Goal: Task Accomplishment & Management: Manage account settings

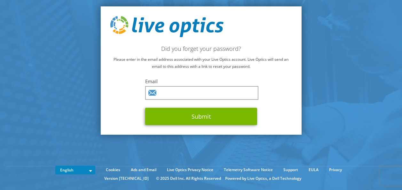
type input "[EMAIL_ADDRESS][DOMAIN_NAME]"
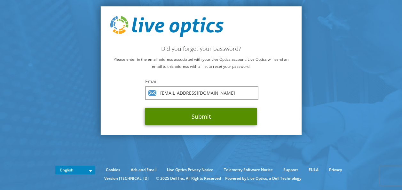
click at [211, 118] on button "Submit" at bounding box center [201, 116] width 112 height 17
